Goal: Information Seeking & Learning: Learn about a topic

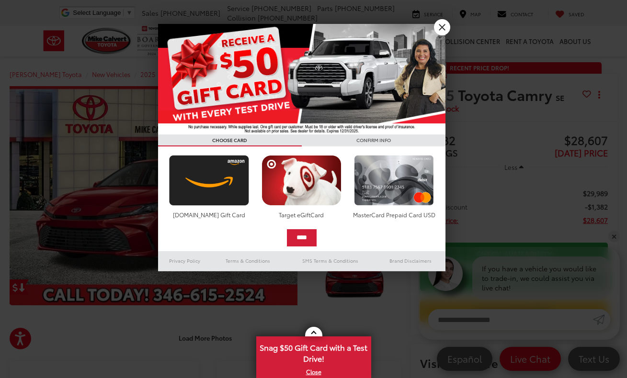
click at [446, 29] on link "X" at bounding box center [442, 27] width 16 height 16
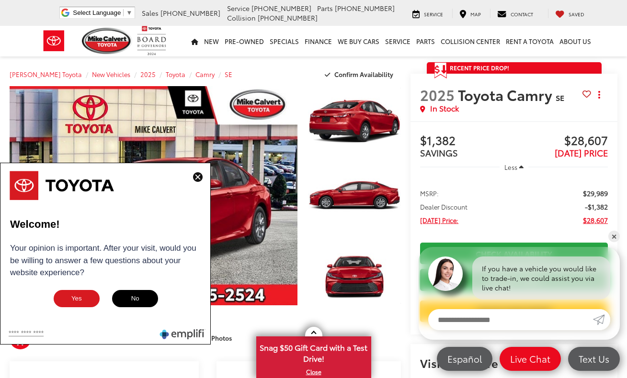
click at [197, 176] on img at bounding box center [198, 177] width 10 height 10
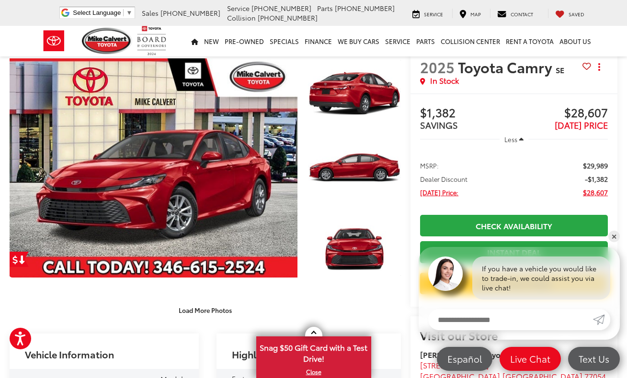
scroll to position [32, 0]
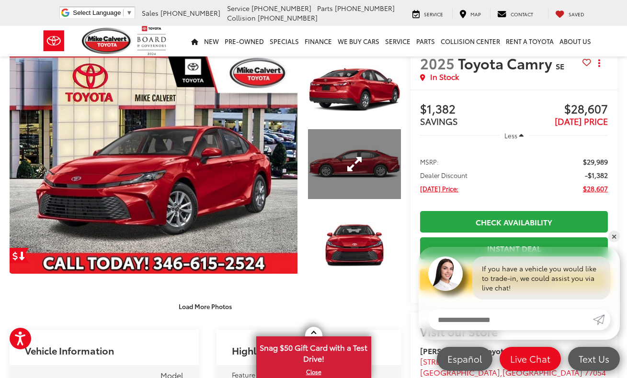
click at [356, 185] on link "Expand Photo 2" at bounding box center [354, 163] width 93 height 69
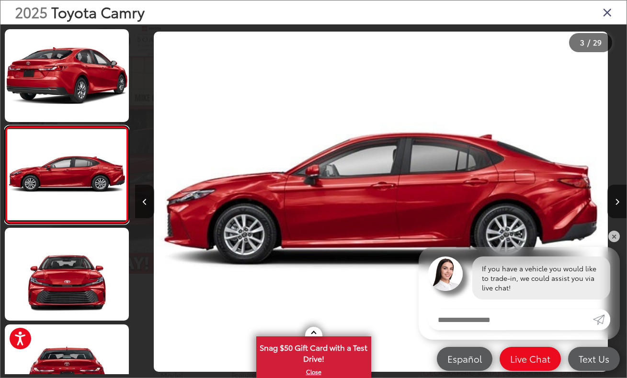
scroll to position [98, 0]
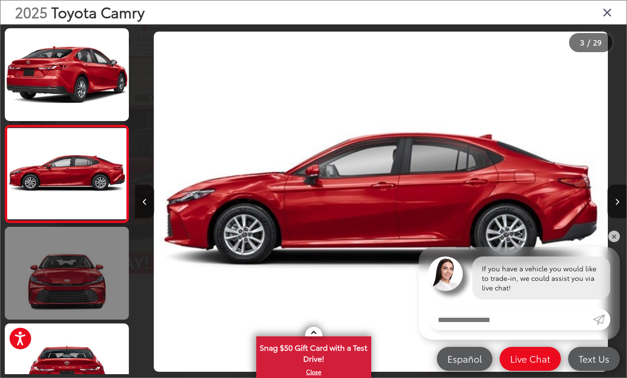
click at [82, 270] on link at bounding box center [67, 273] width 124 height 93
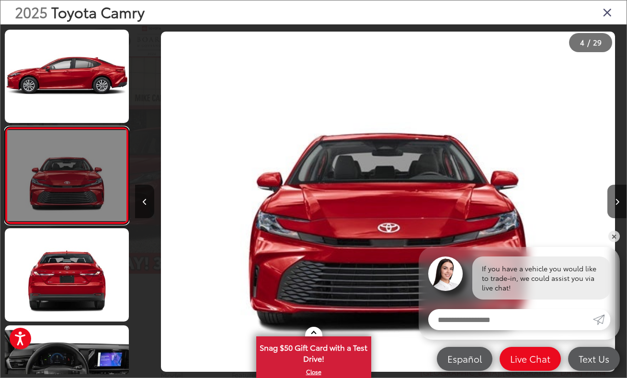
scroll to position [0, 1474]
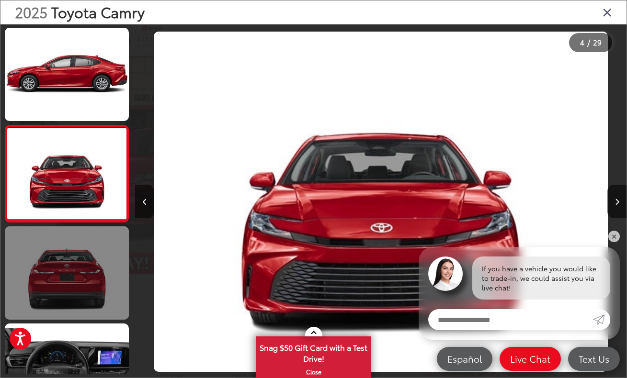
click at [83, 273] on link at bounding box center [67, 273] width 124 height 93
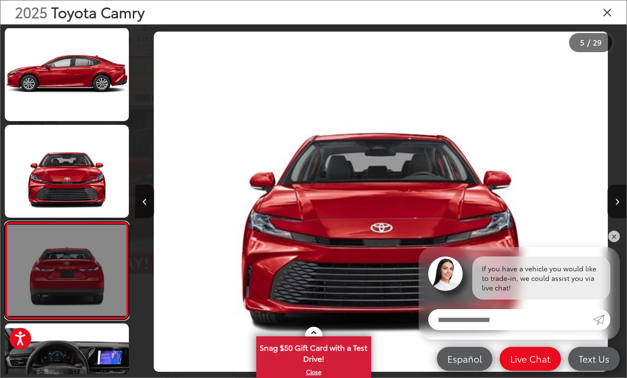
scroll to position [0, 1965]
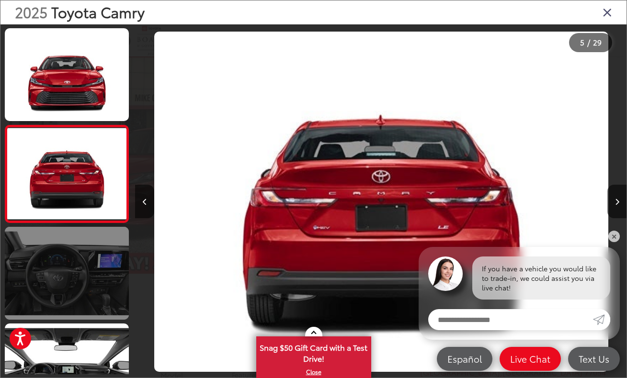
click at [80, 286] on link at bounding box center [67, 273] width 124 height 93
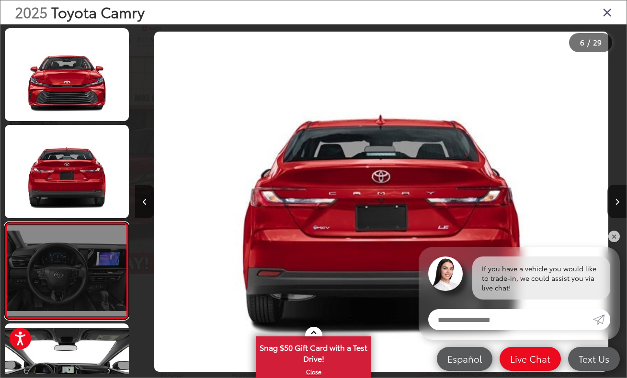
scroll to position [0, 2457]
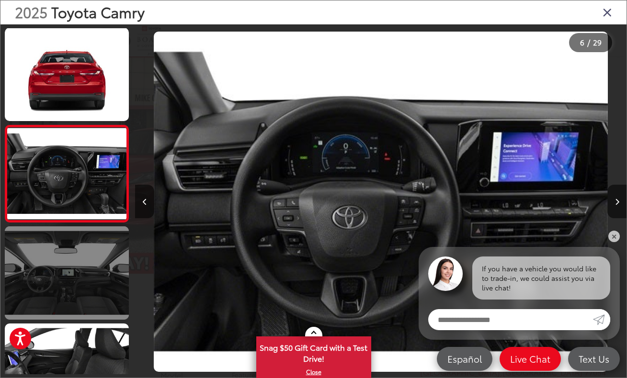
click at [75, 279] on link at bounding box center [67, 273] width 124 height 93
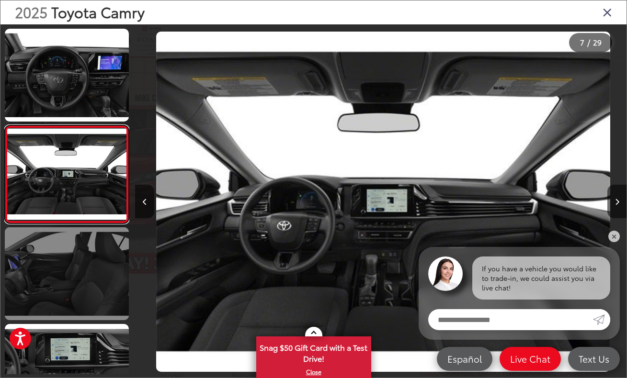
scroll to position [486, 0]
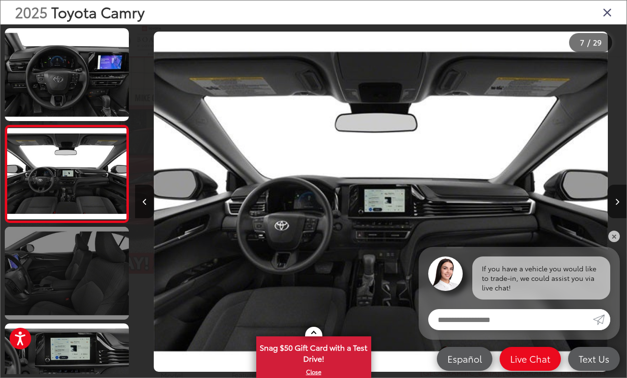
click at [76, 300] on link at bounding box center [67, 273] width 124 height 93
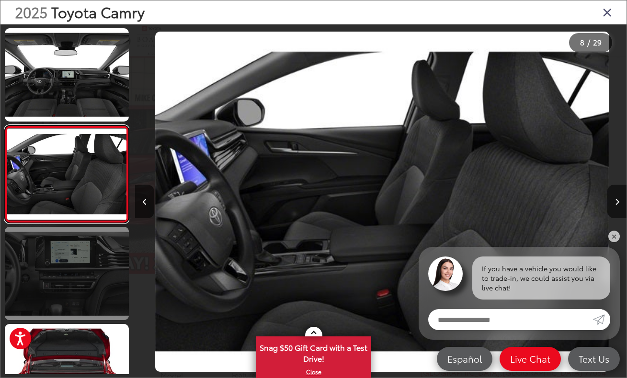
scroll to position [583, 0]
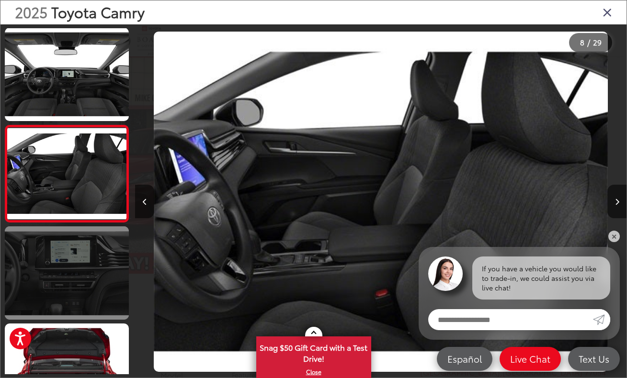
click at [79, 267] on link at bounding box center [67, 273] width 124 height 93
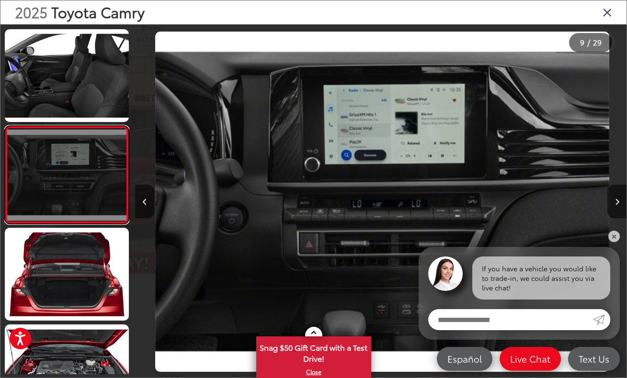
scroll to position [0, 3931]
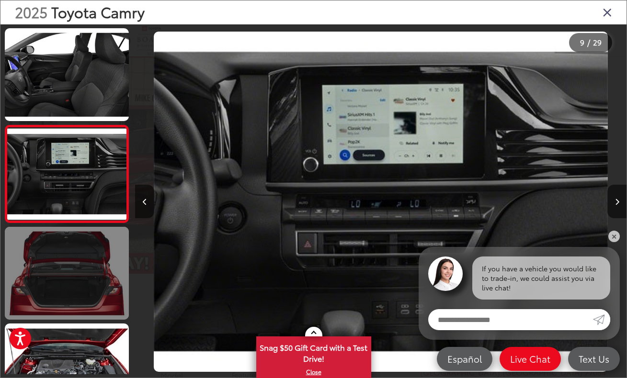
click at [81, 281] on link at bounding box center [67, 273] width 124 height 93
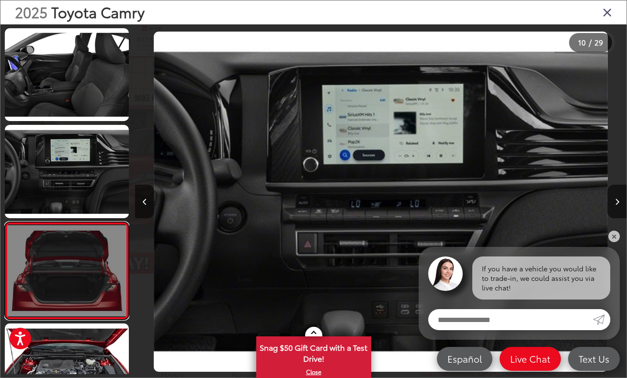
scroll to position [777, 0]
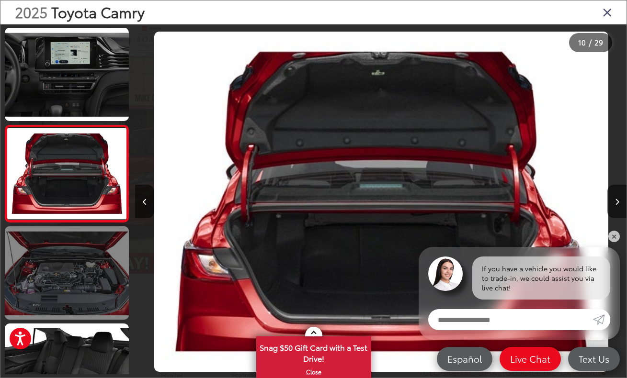
click at [85, 298] on link at bounding box center [67, 273] width 124 height 93
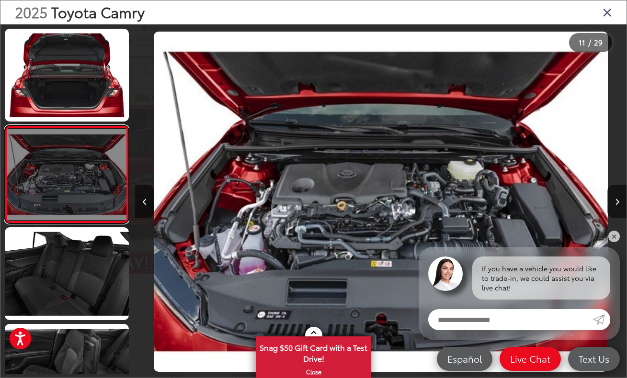
scroll to position [874, 0]
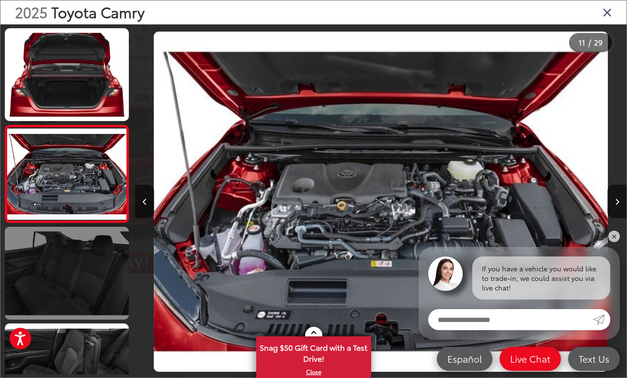
click at [79, 277] on link at bounding box center [67, 273] width 124 height 93
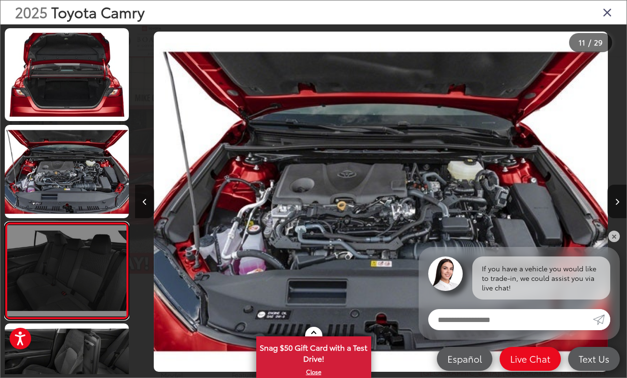
scroll to position [0, 5405]
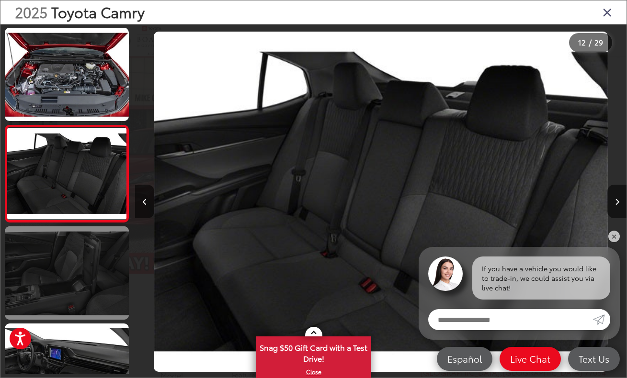
click at [78, 288] on link at bounding box center [67, 273] width 124 height 93
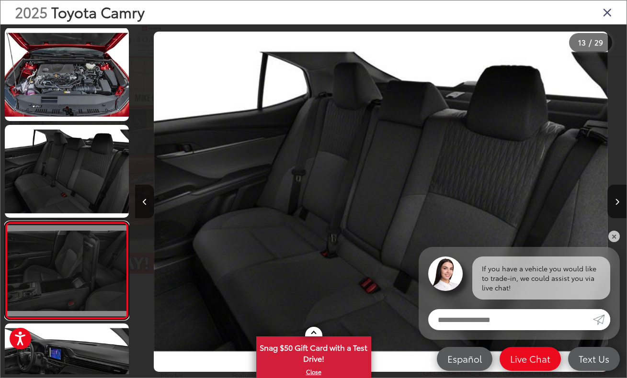
scroll to position [0, 5896]
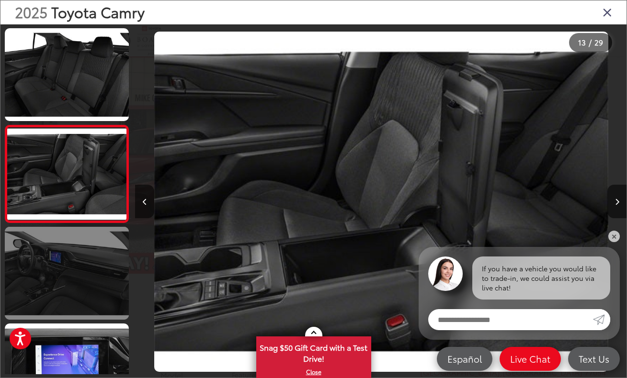
click at [83, 308] on link at bounding box center [67, 273] width 124 height 93
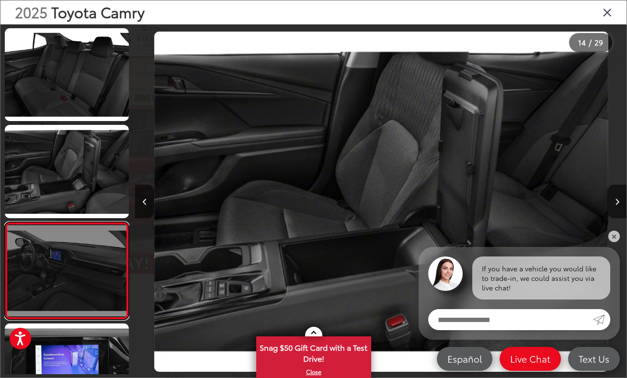
scroll to position [0, 6387]
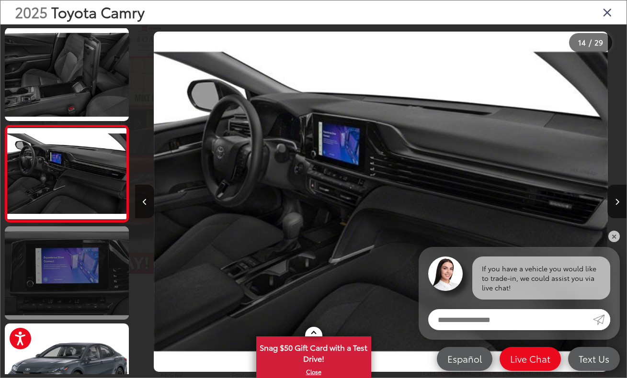
click at [77, 286] on link at bounding box center [67, 273] width 124 height 93
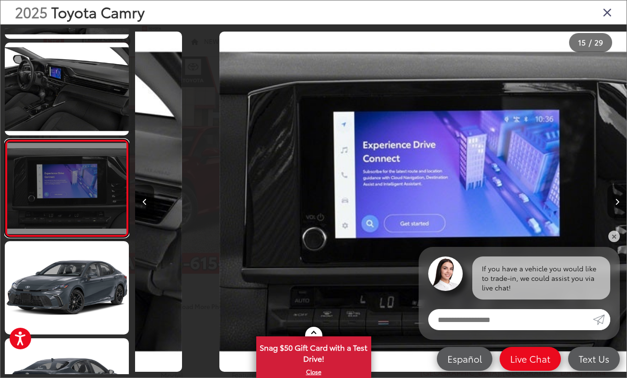
scroll to position [0, 0]
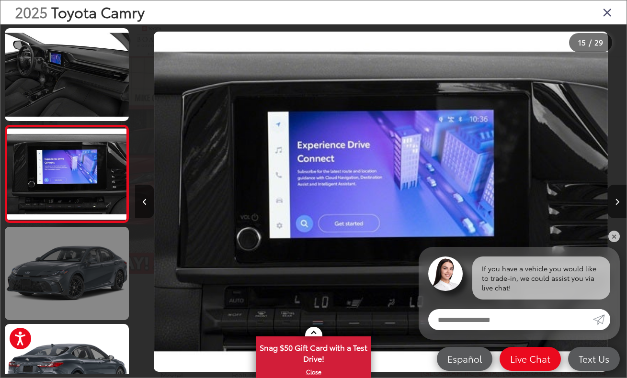
click at [78, 309] on link at bounding box center [67, 273] width 124 height 93
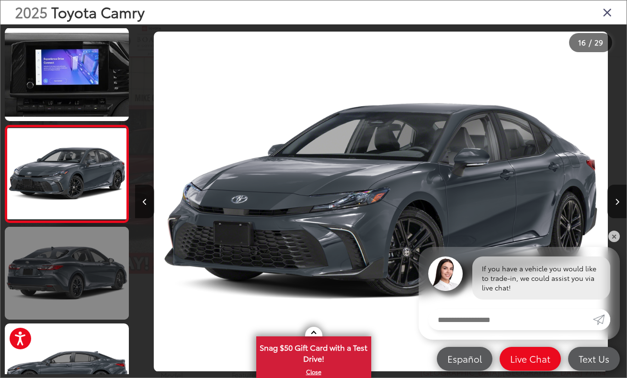
click at [83, 292] on link at bounding box center [67, 273] width 124 height 93
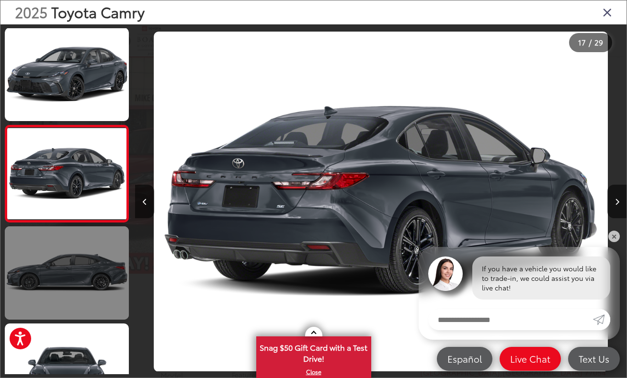
click at [84, 302] on link at bounding box center [67, 273] width 124 height 93
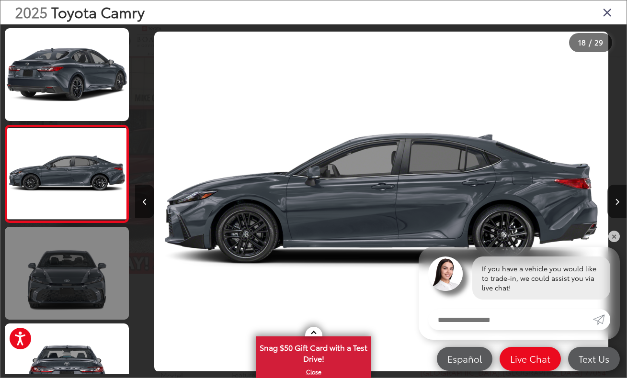
click at [73, 304] on link at bounding box center [67, 273] width 124 height 93
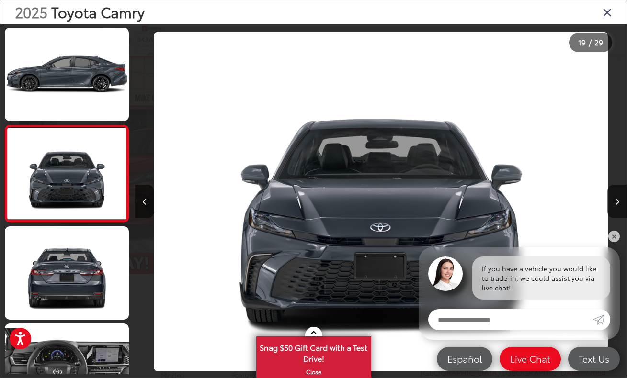
click at [608, 11] on icon "Close gallery" at bounding box center [608, 12] width 10 height 12
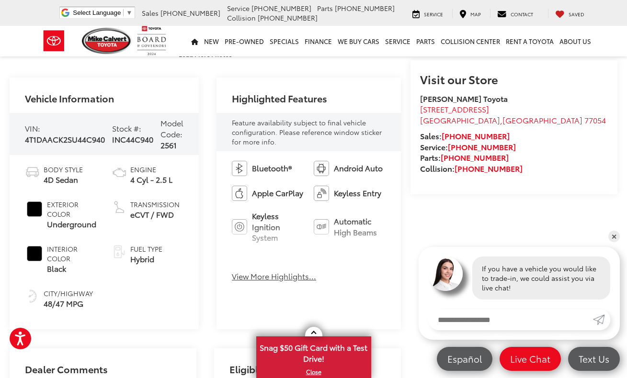
click at [281, 275] on button "View More Highlights..." at bounding box center [274, 276] width 84 height 11
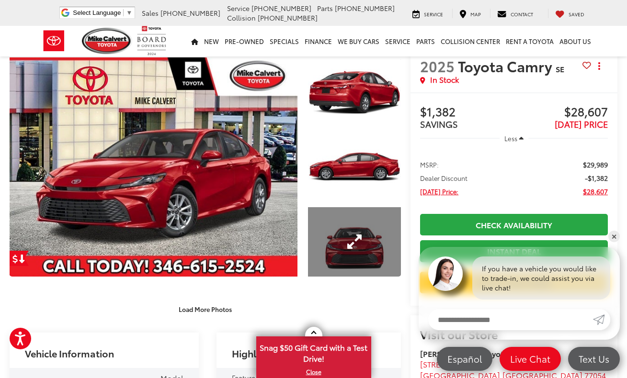
click at [354, 241] on link "Expand Photo 3" at bounding box center [354, 241] width 93 height 69
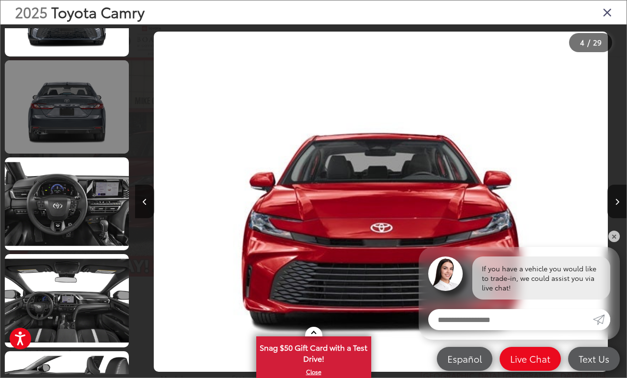
click at [92, 90] on link at bounding box center [67, 106] width 124 height 93
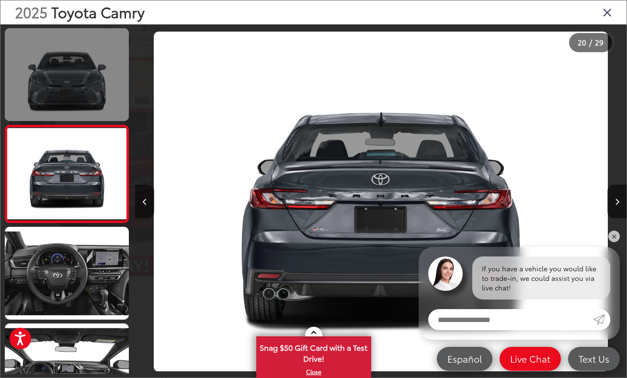
click at [91, 68] on link at bounding box center [67, 74] width 124 height 93
